Goal: Transaction & Acquisition: Purchase product/service

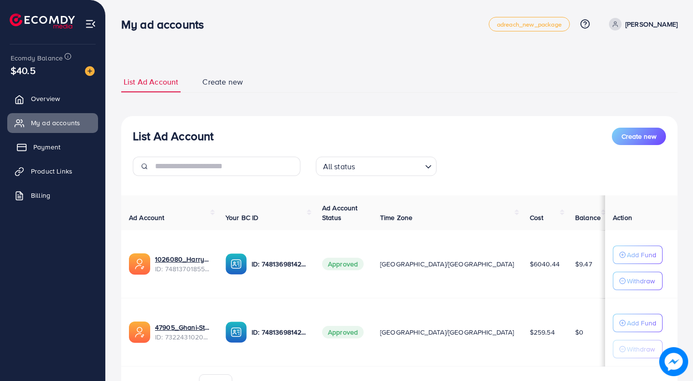
click at [58, 146] on span "Payment" at bounding box center [46, 147] width 27 height 10
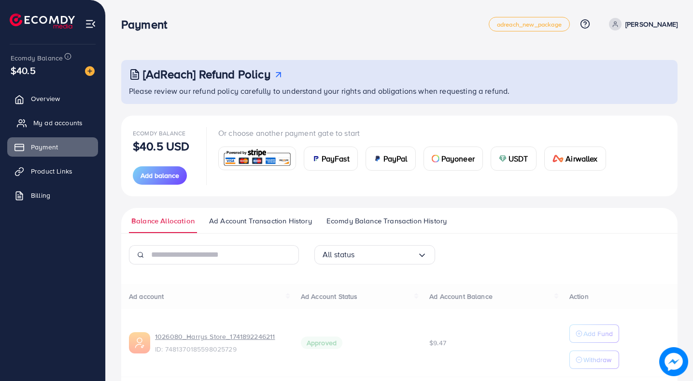
click at [58, 122] on span "My ad accounts" at bounding box center [57, 123] width 49 height 10
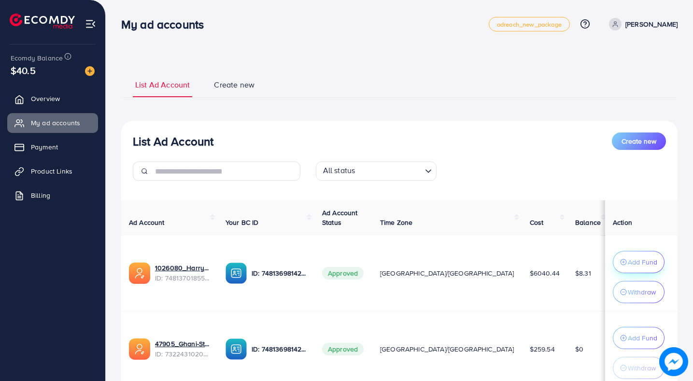
click at [621, 260] on circle "button" at bounding box center [624, 262] width 6 height 6
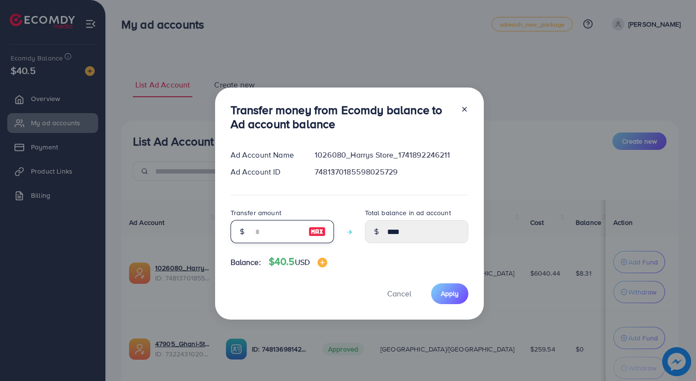
click at [284, 238] on input "number" at bounding box center [277, 231] width 48 height 23
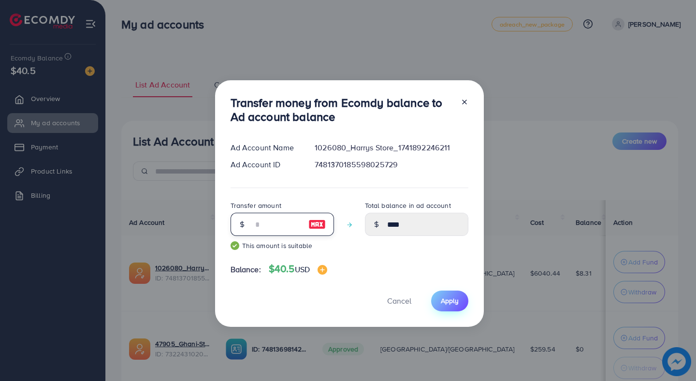
type input "**"
click at [457, 302] on span "Apply" at bounding box center [450, 301] width 18 height 10
click at [448, 300] on span "Apply" at bounding box center [450, 301] width 18 height 10
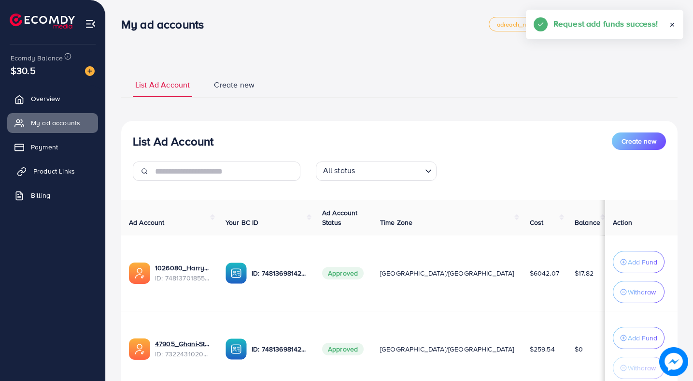
click at [68, 173] on span "Product Links" at bounding box center [54, 171] width 42 height 10
